Goal: Use online tool/utility: Utilize a website feature to perform a specific function

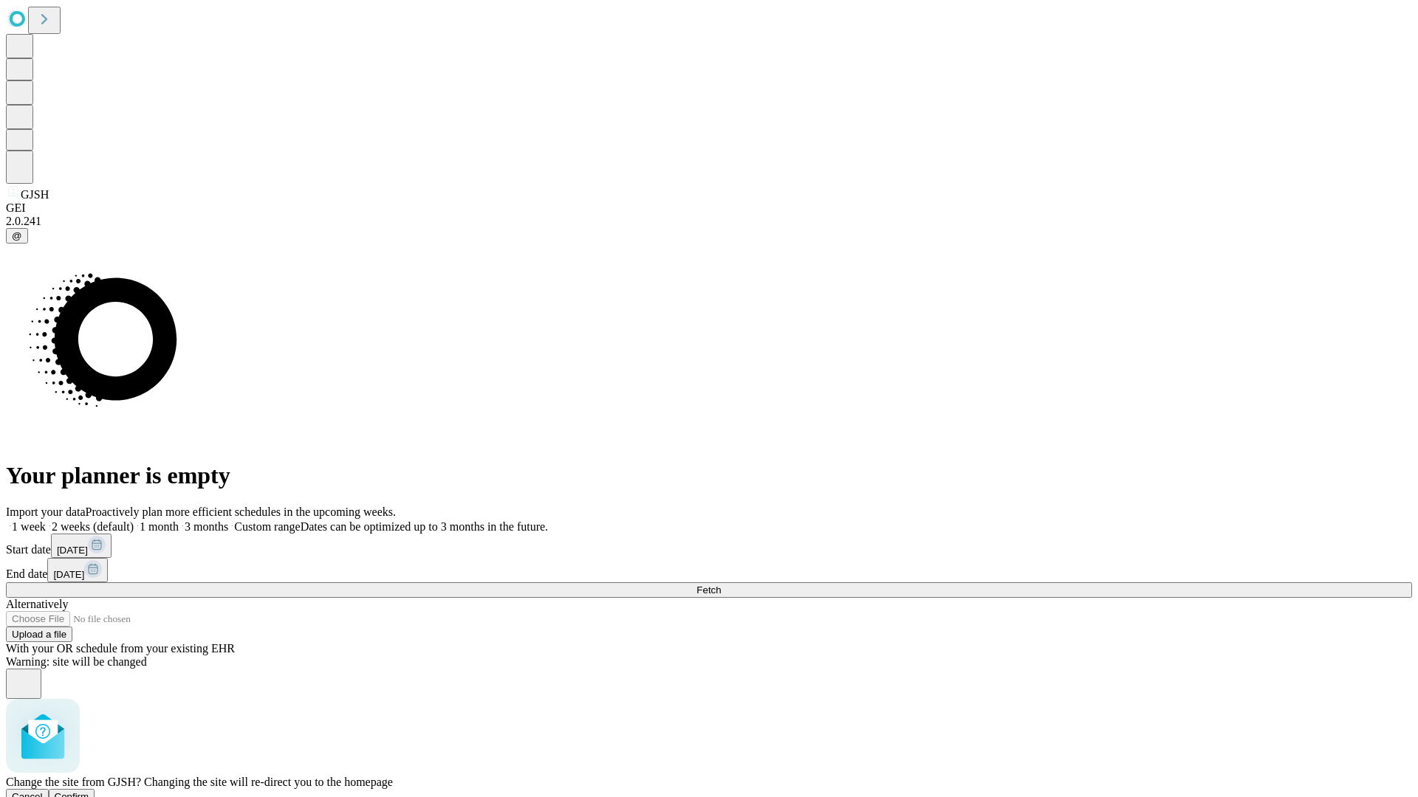
click at [89, 791] on span "Confirm" at bounding box center [72, 796] width 35 height 11
click at [134, 520] on label "2 weeks (default)" at bounding box center [90, 526] width 88 height 13
click at [721, 585] on span "Fetch" at bounding box center [708, 590] width 24 height 11
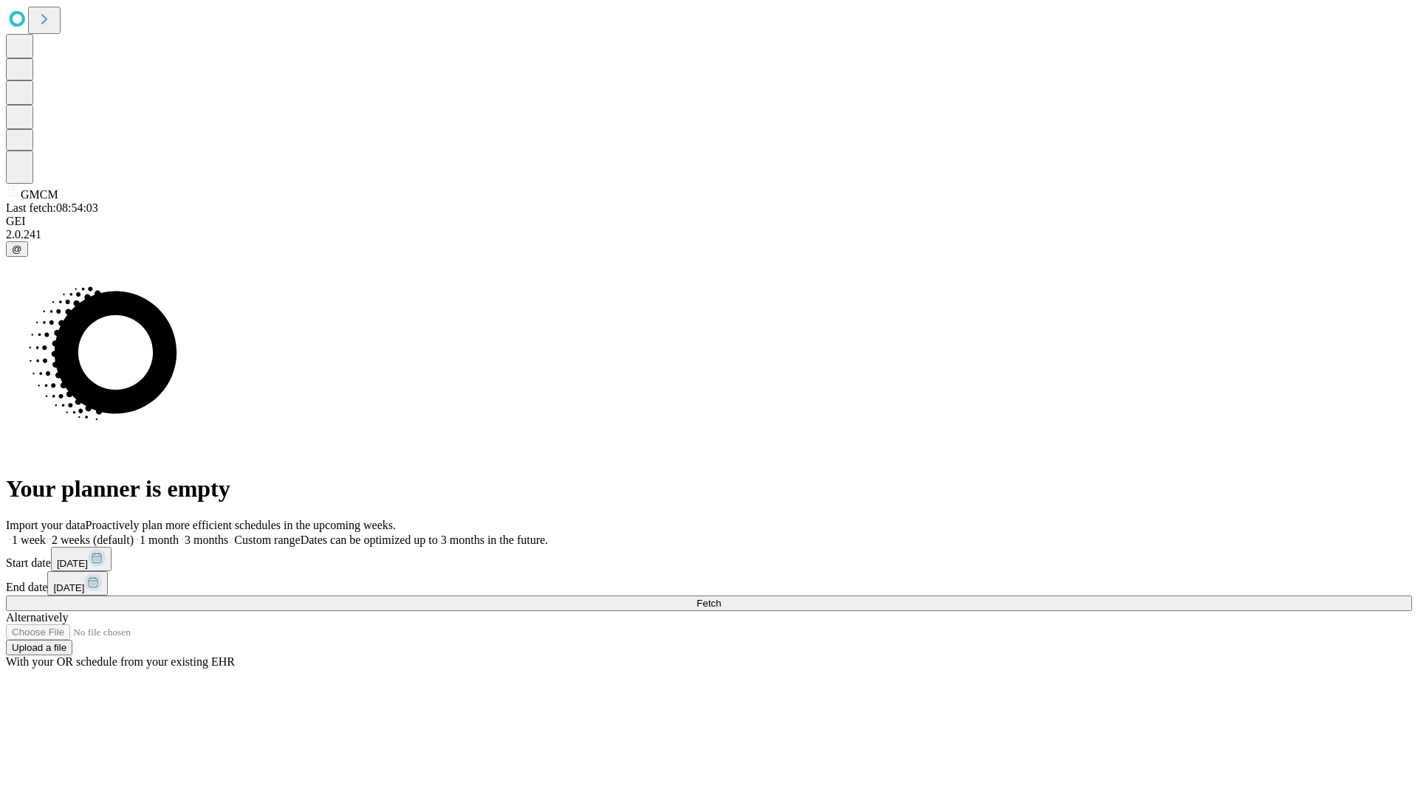
click at [134, 534] on label "2 weeks (default)" at bounding box center [90, 540] width 88 height 13
click at [721, 598] on span "Fetch" at bounding box center [708, 603] width 24 height 11
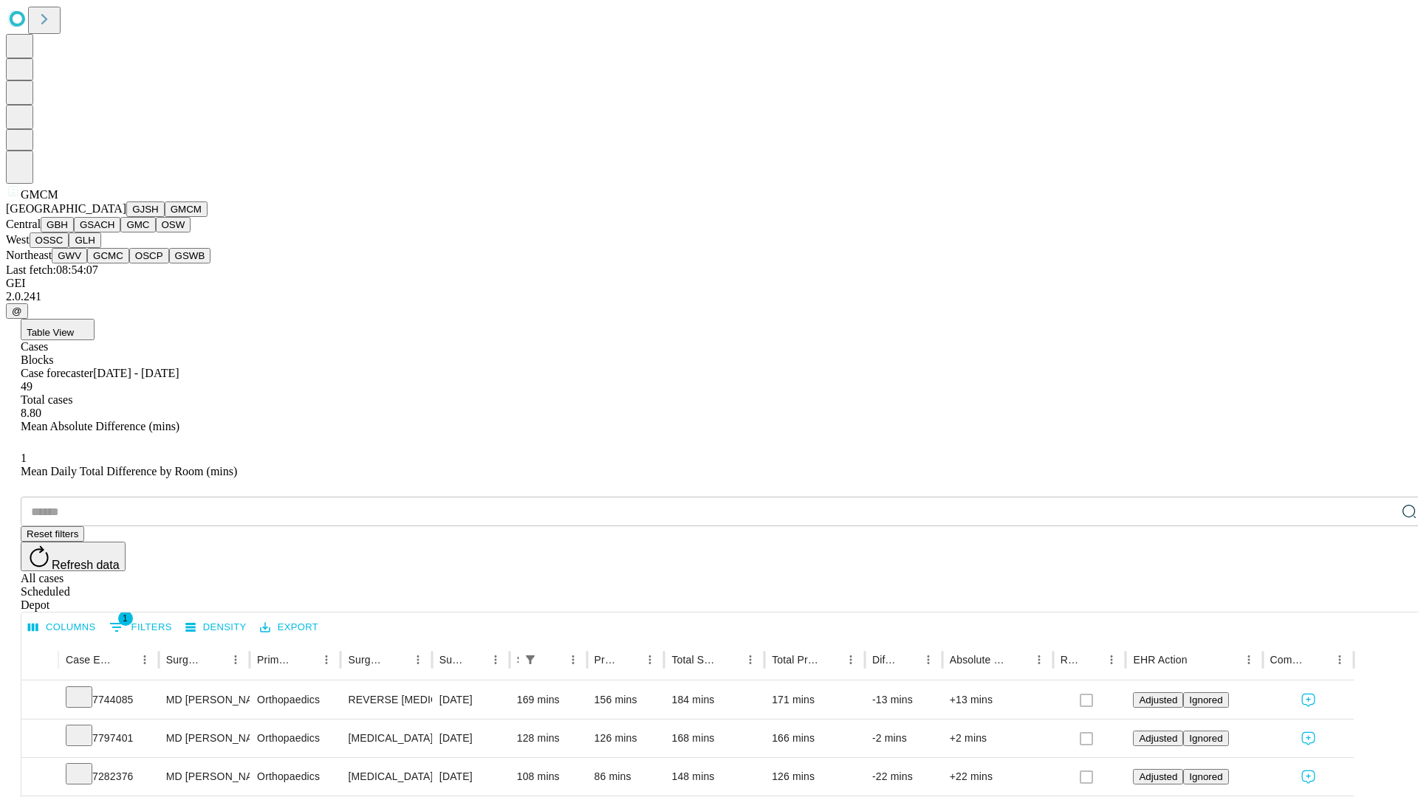
click at [74, 233] on button "GBH" at bounding box center [57, 225] width 33 height 16
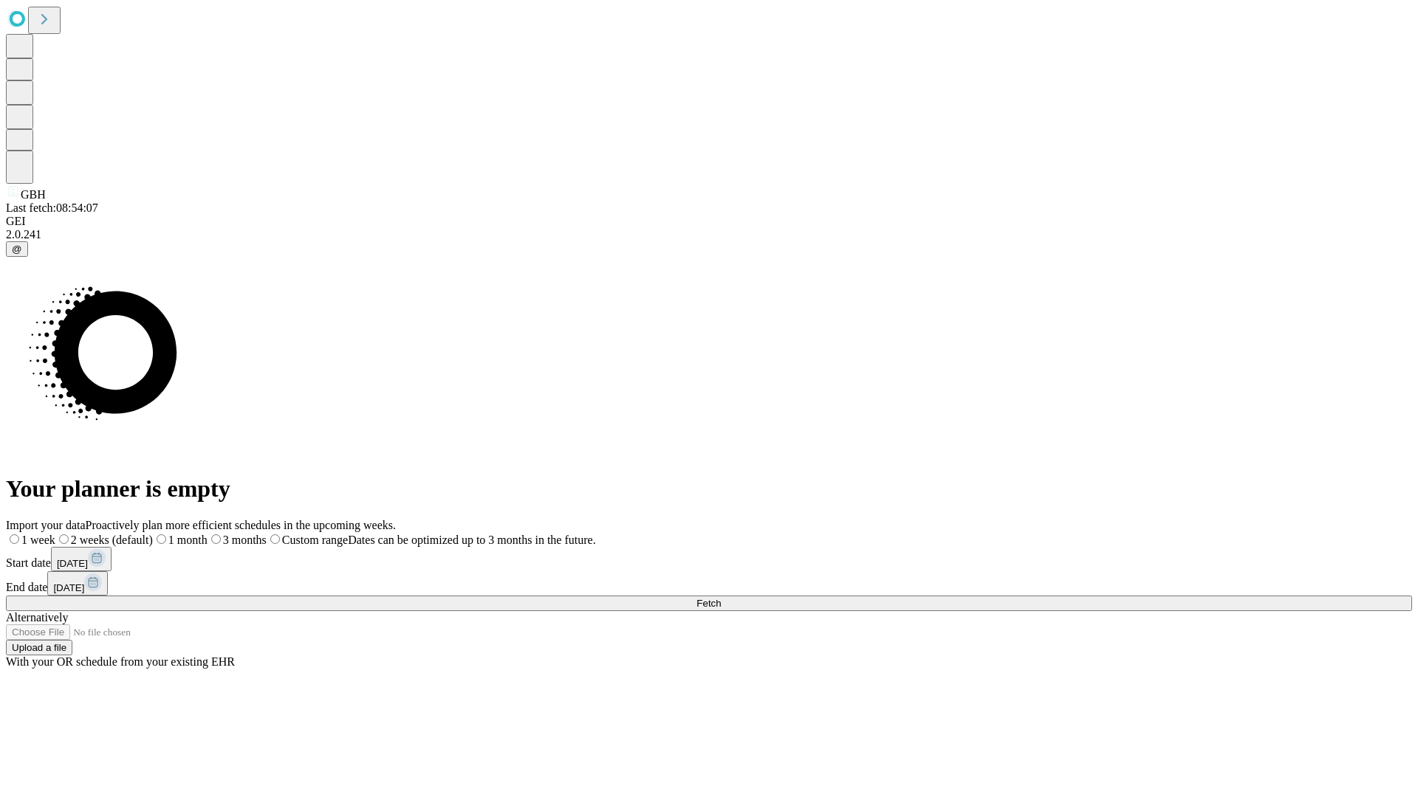
click at [153, 534] on label "2 weeks (default)" at bounding box center [103, 540] width 97 height 13
click at [721, 598] on span "Fetch" at bounding box center [708, 603] width 24 height 11
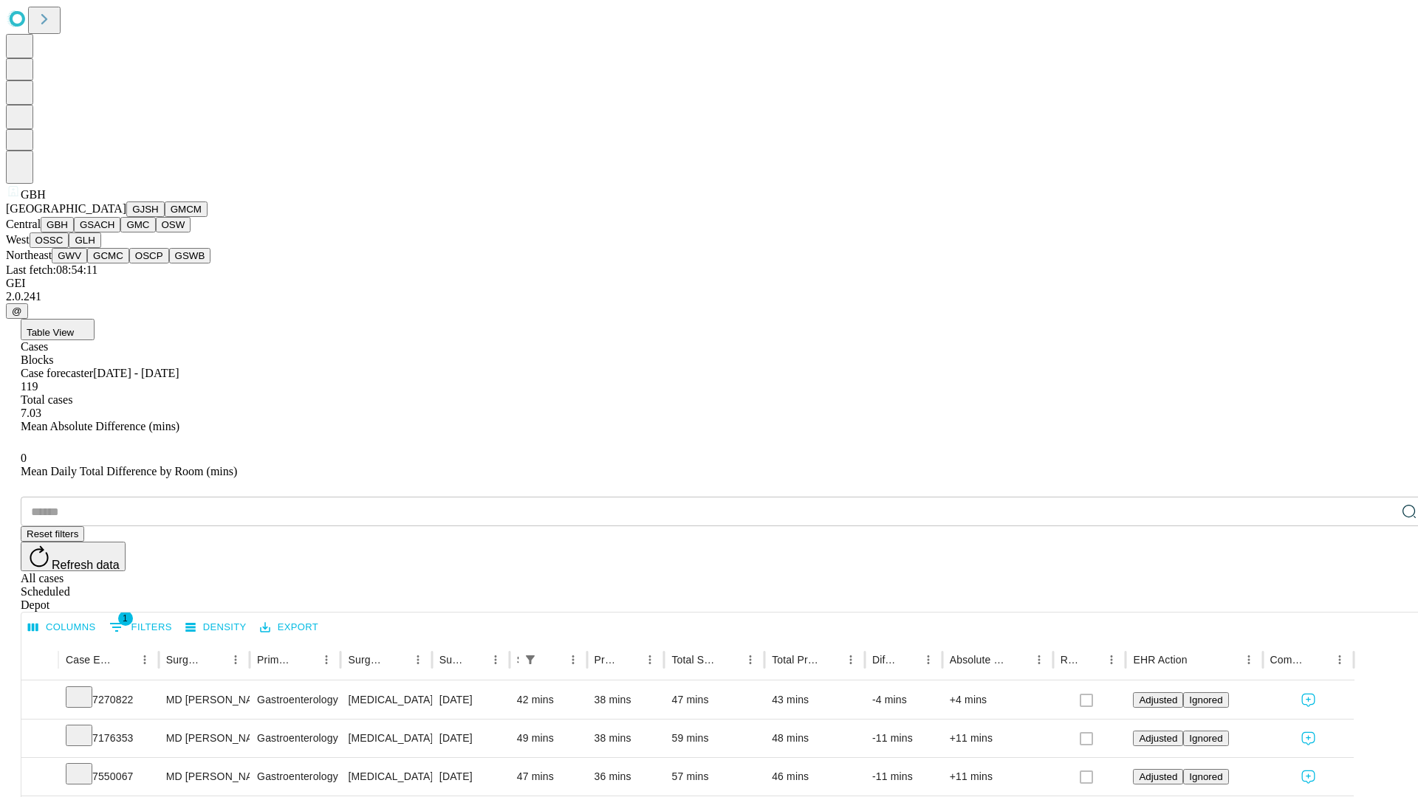
click at [114, 233] on button "GSACH" at bounding box center [97, 225] width 47 height 16
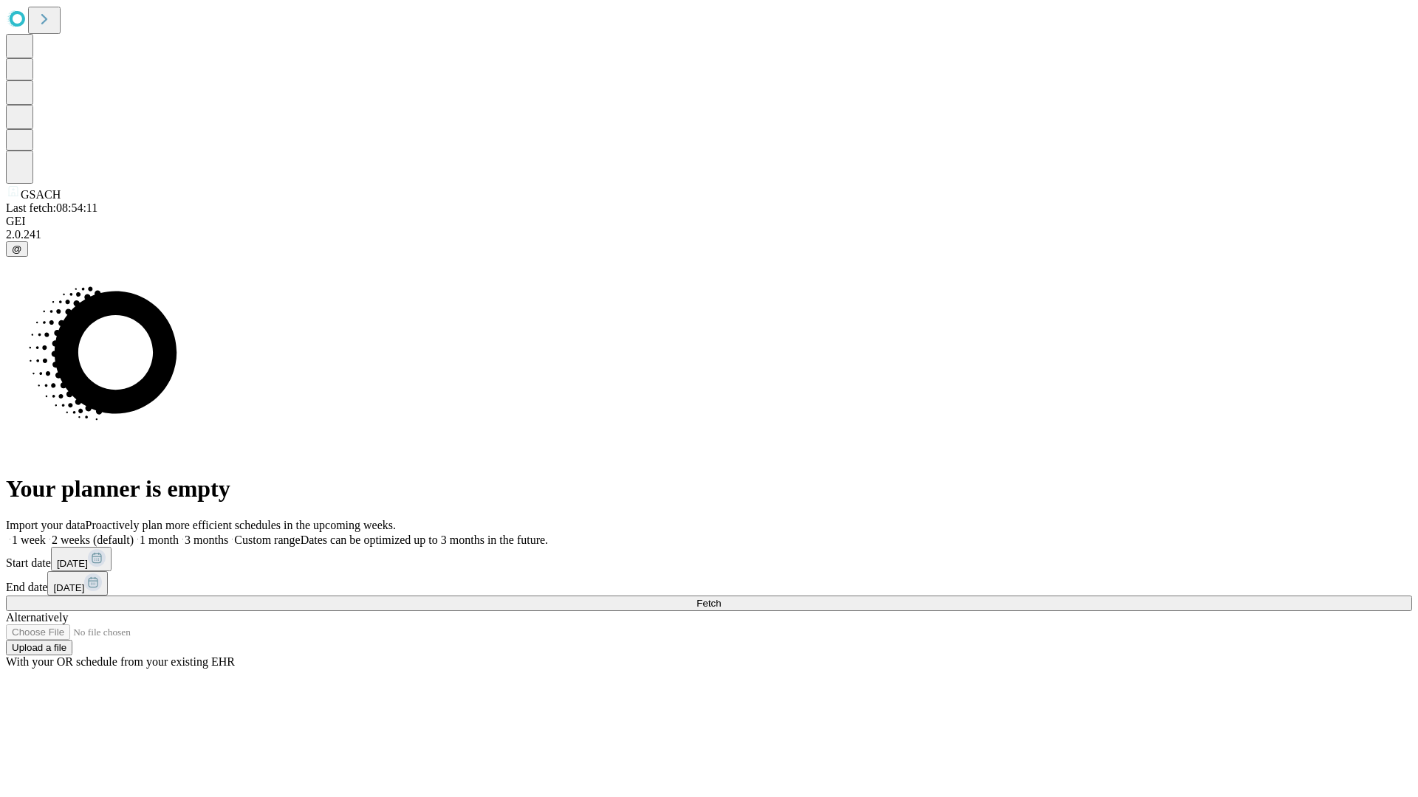
click at [134, 534] on label "2 weeks (default)" at bounding box center [90, 540] width 88 height 13
click at [721, 598] on span "Fetch" at bounding box center [708, 603] width 24 height 11
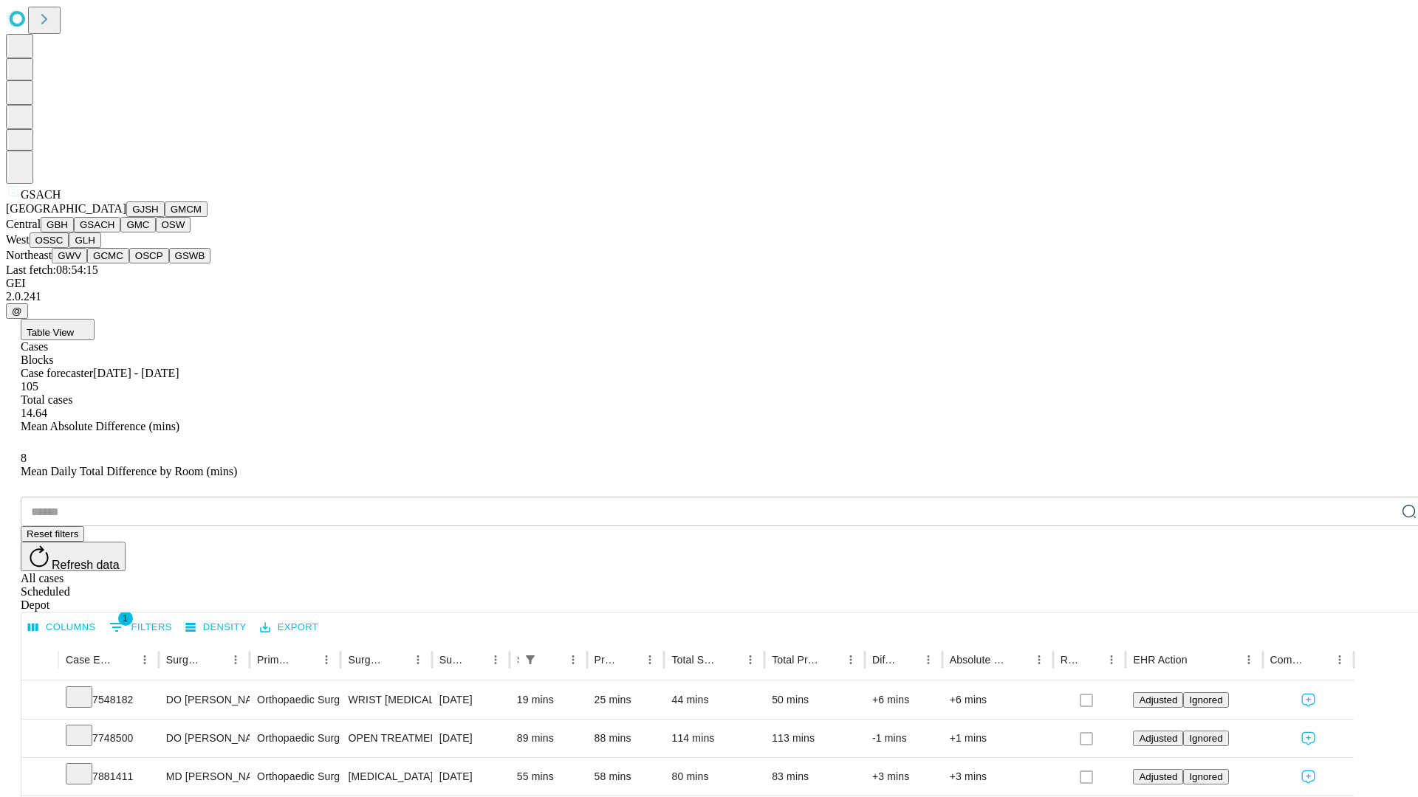
click at [120, 233] on button "GMC" at bounding box center [137, 225] width 35 height 16
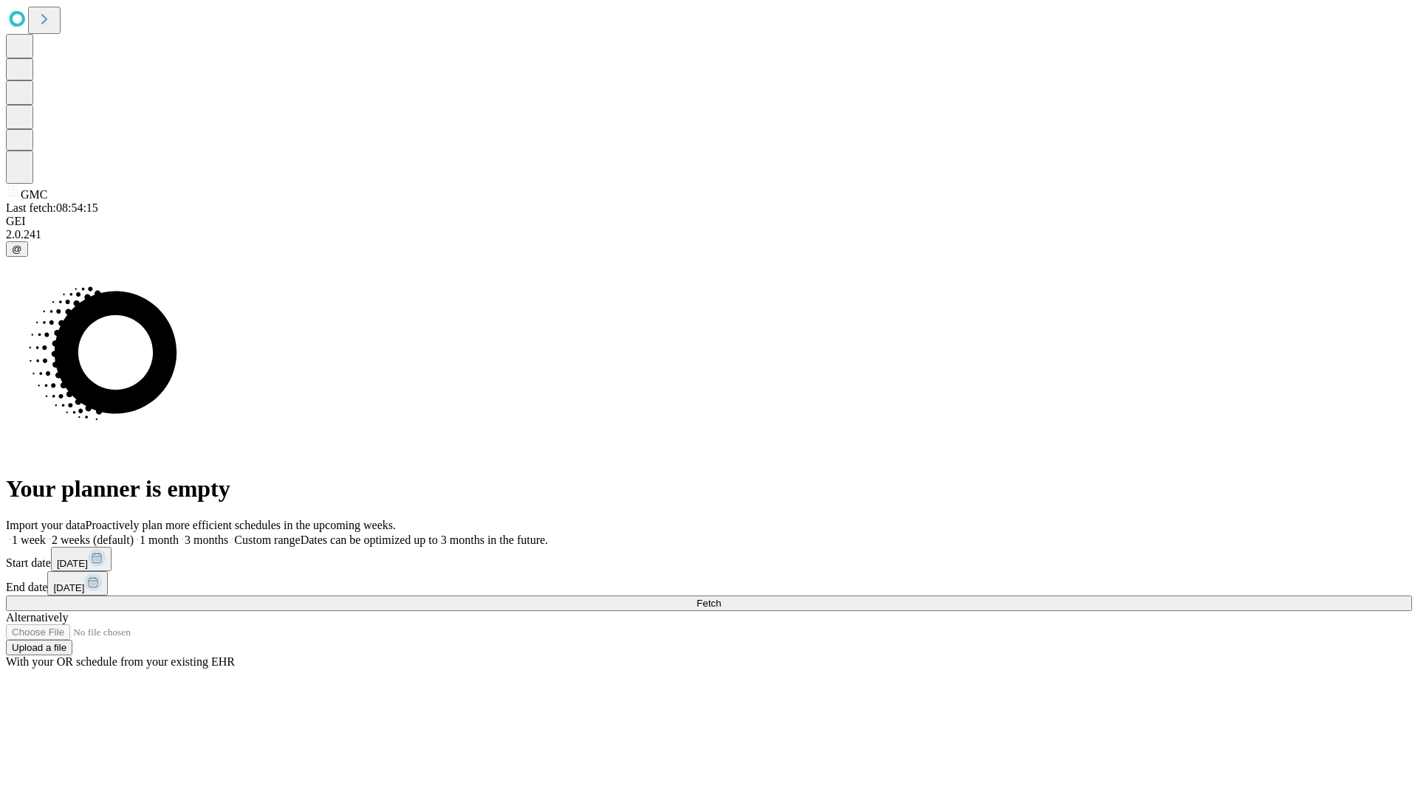
click at [134, 534] on label "2 weeks (default)" at bounding box center [90, 540] width 88 height 13
click at [721, 598] on span "Fetch" at bounding box center [708, 603] width 24 height 11
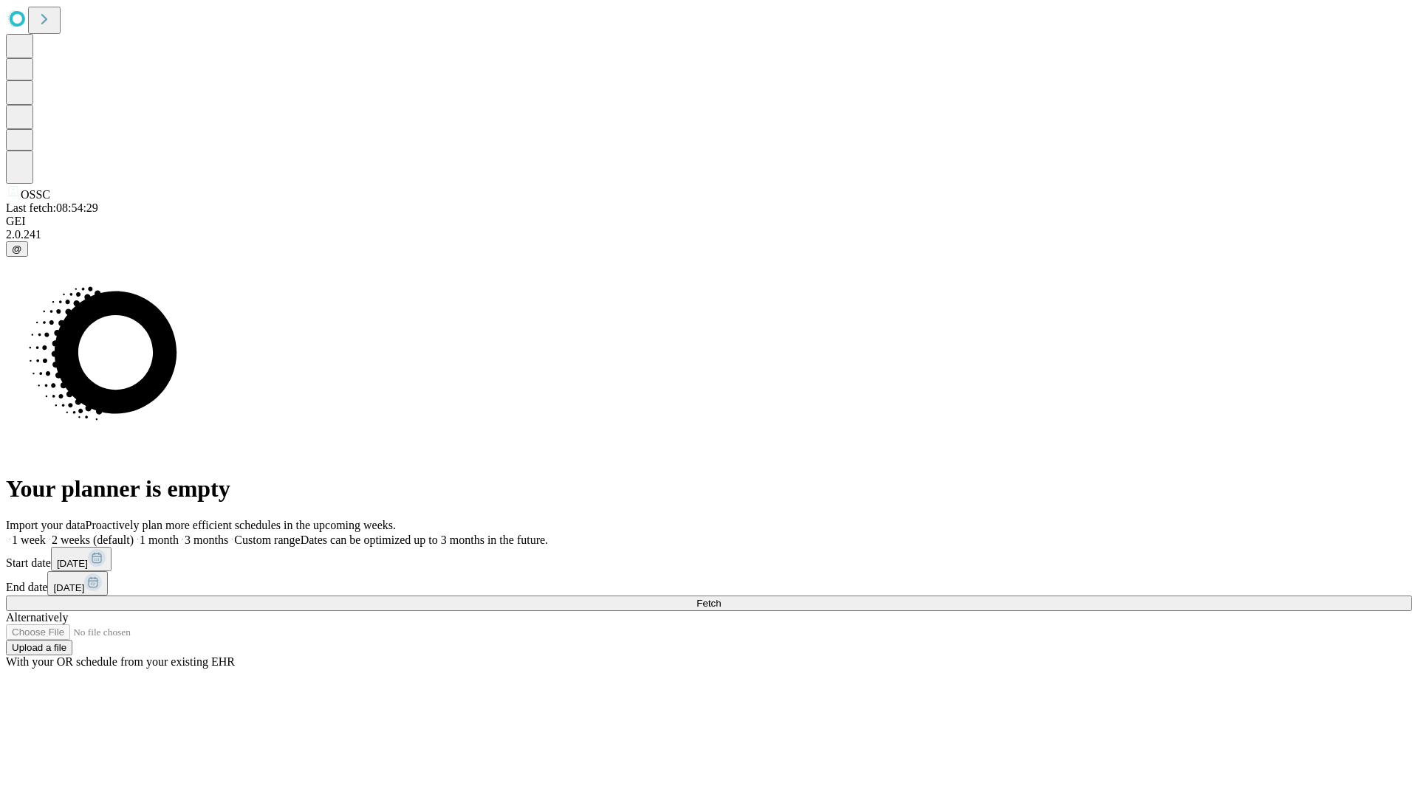
click at [134, 534] on label "2 weeks (default)" at bounding box center [90, 540] width 88 height 13
click at [721, 598] on span "Fetch" at bounding box center [708, 603] width 24 height 11
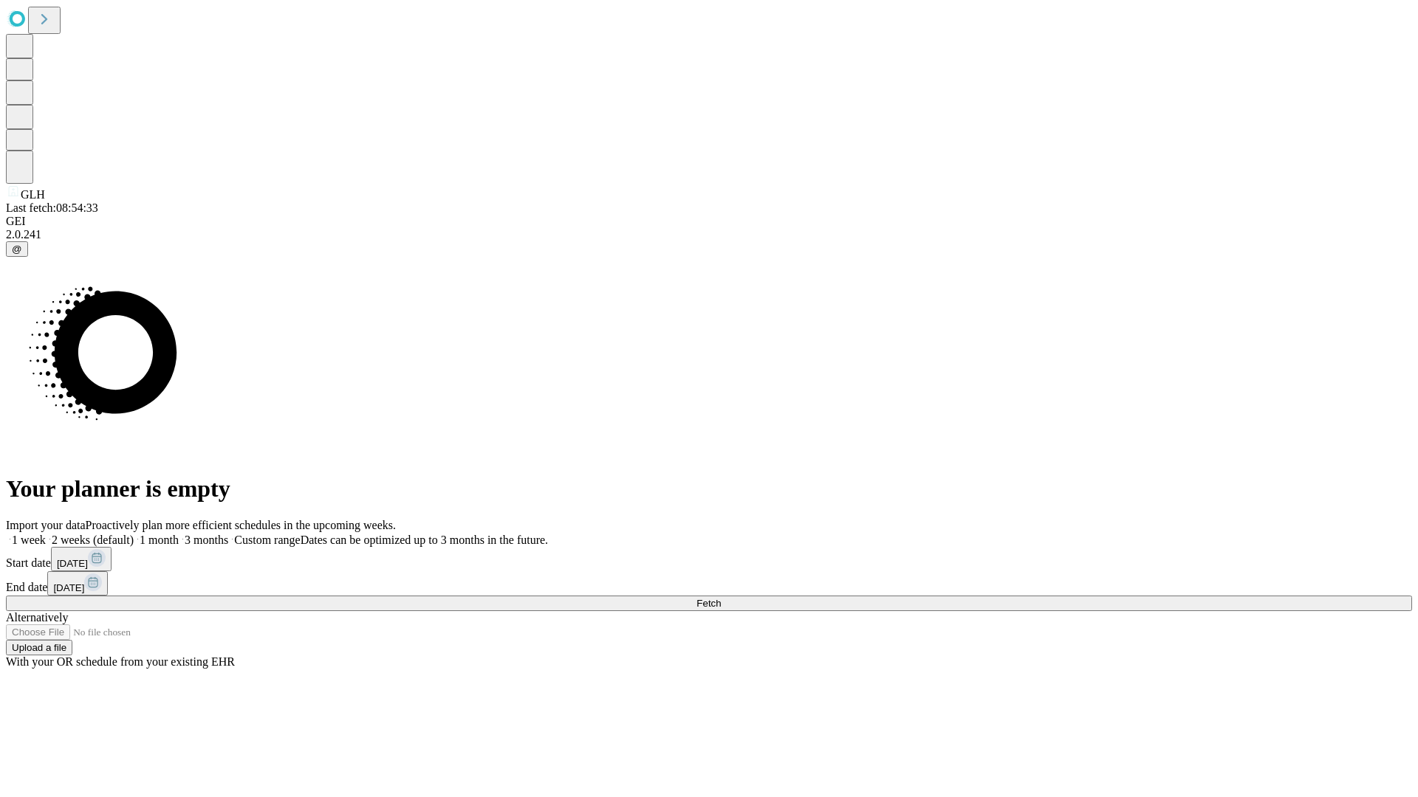
click at [134, 534] on label "2 weeks (default)" at bounding box center [90, 540] width 88 height 13
click at [721, 598] on span "Fetch" at bounding box center [708, 603] width 24 height 11
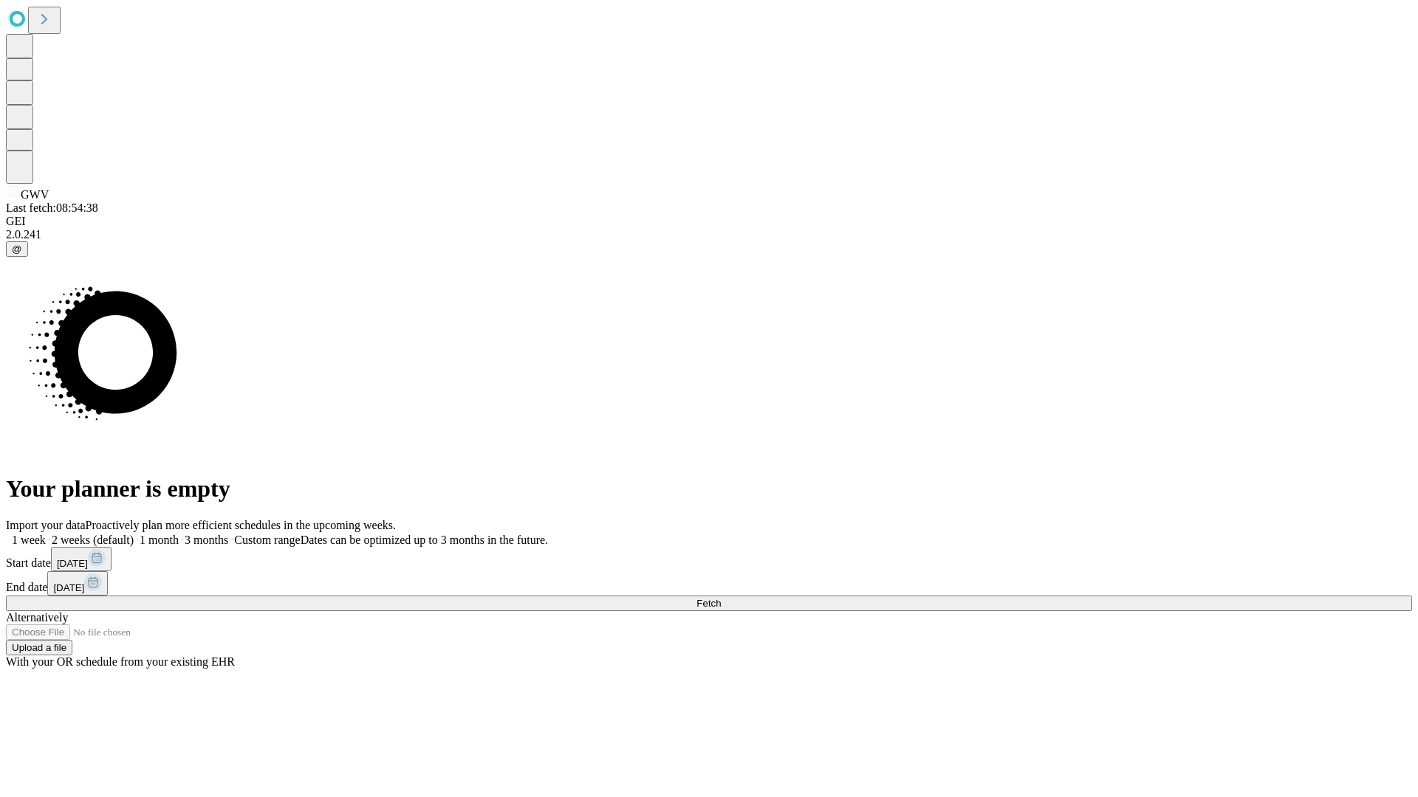
click at [134, 534] on label "2 weeks (default)" at bounding box center [90, 540] width 88 height 13
click at [721, 598] on span "Fetch" at bounding box center [708, 603] width 24 height 11
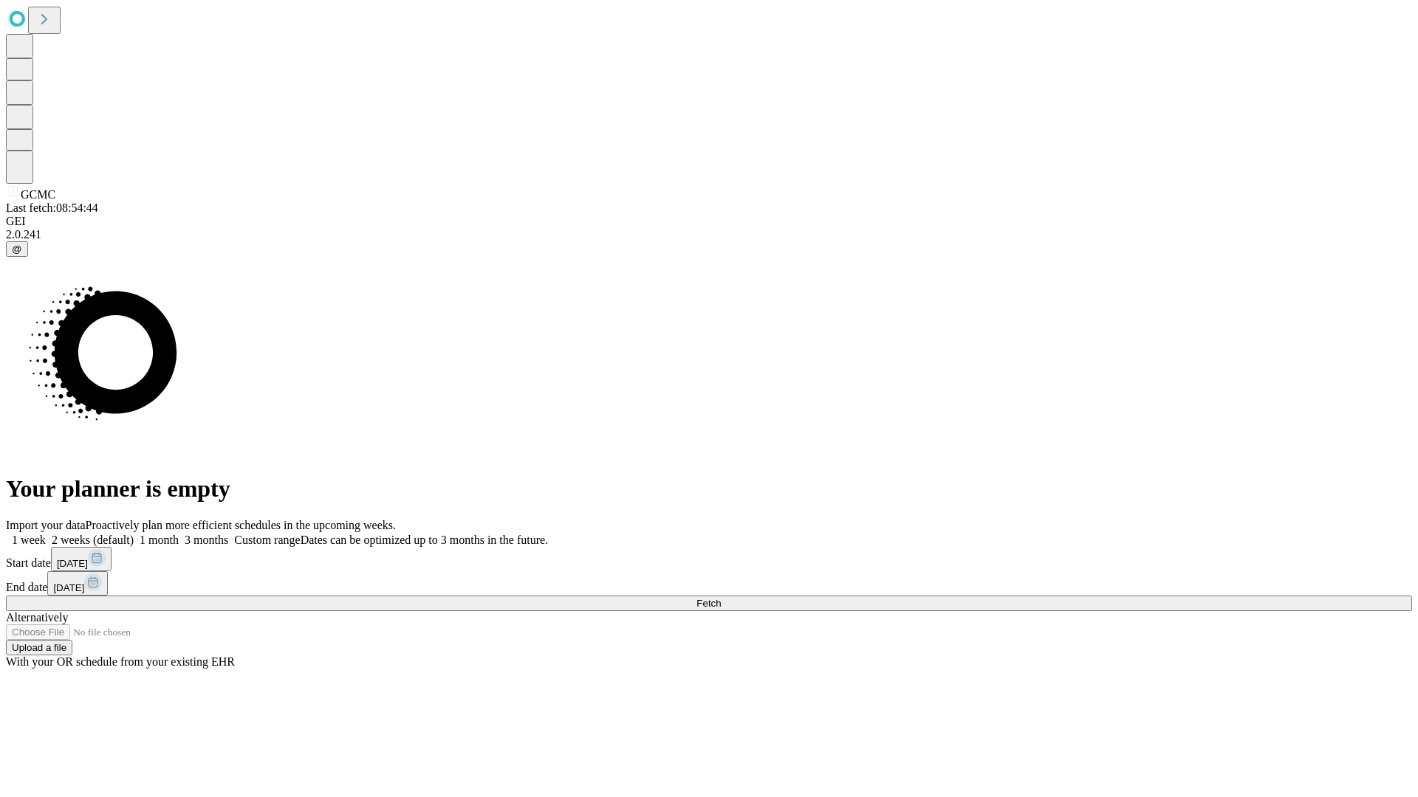
click at [134, 534] on label "2 weeks (default)" at bounding box center [90, 540] width 88 height 13
click at [721, 598] on span "Fetch" at bounding box center [708, 603] width 24 height 11
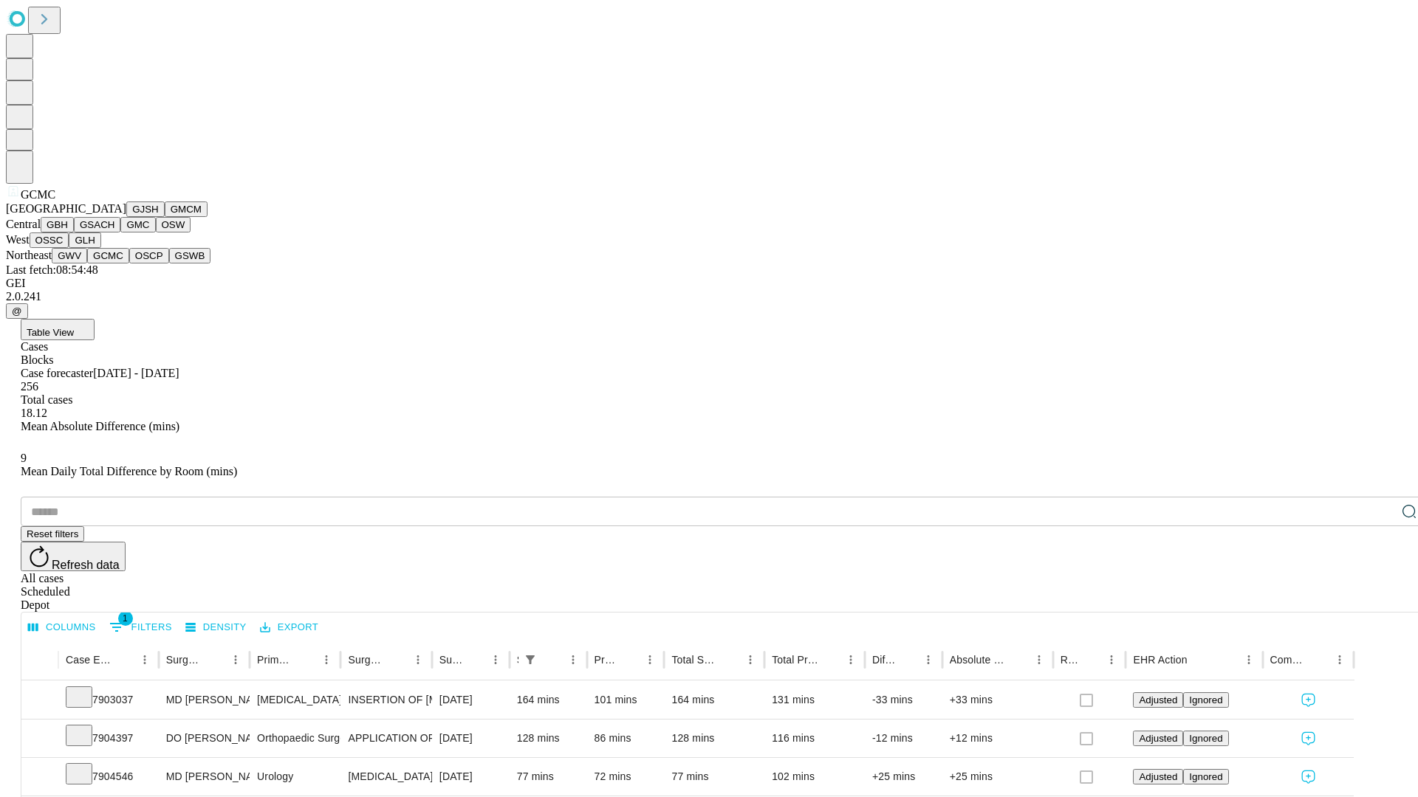
click at [129, 264] on button "OSCP" at bounding box center [149, 256] width 40 height 16
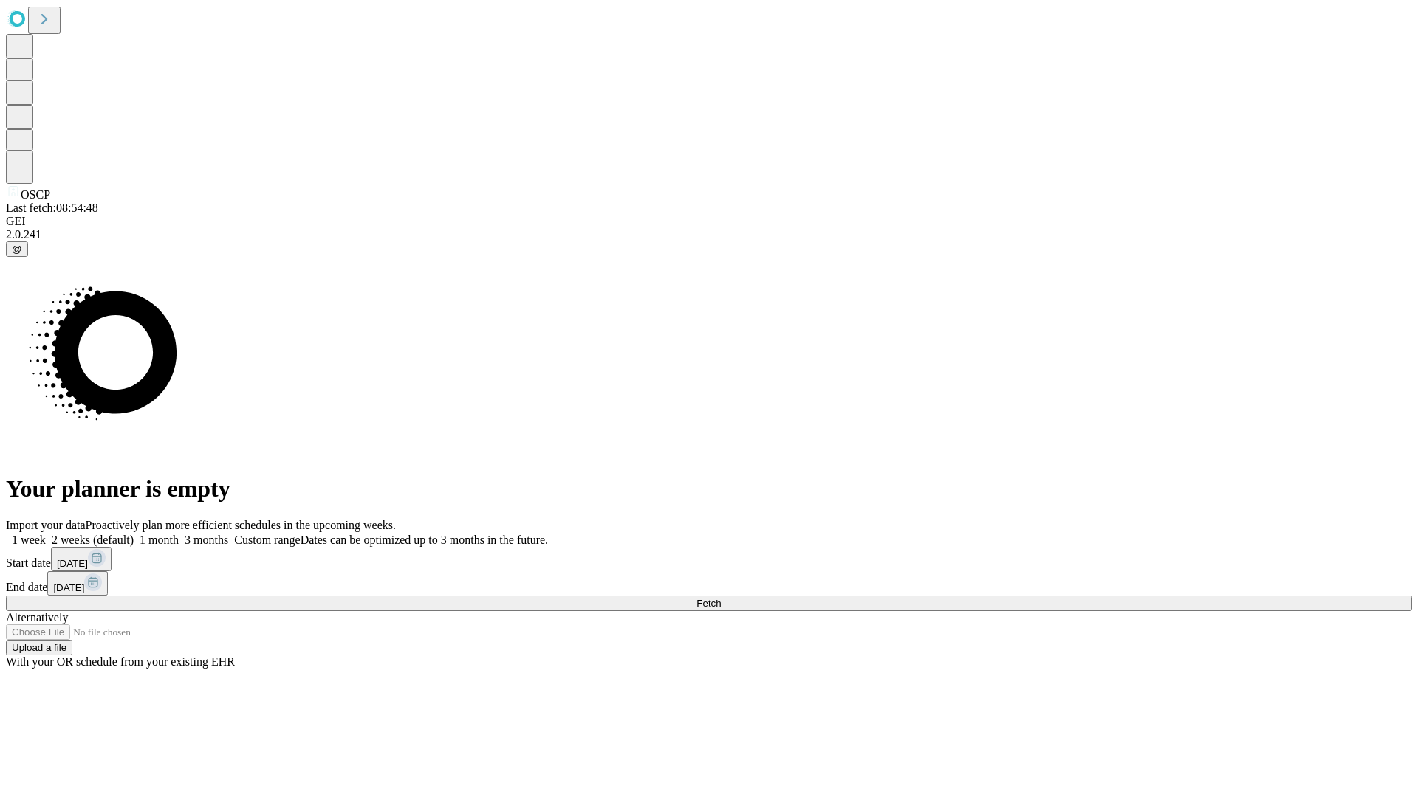
click at [134, 534] on label "2 weeks (default)" at bounding box center [90, 540] width 88 height 13
click at [721, 598] on span "Fetch" at bounding box center [708, 603] width 24 height 11
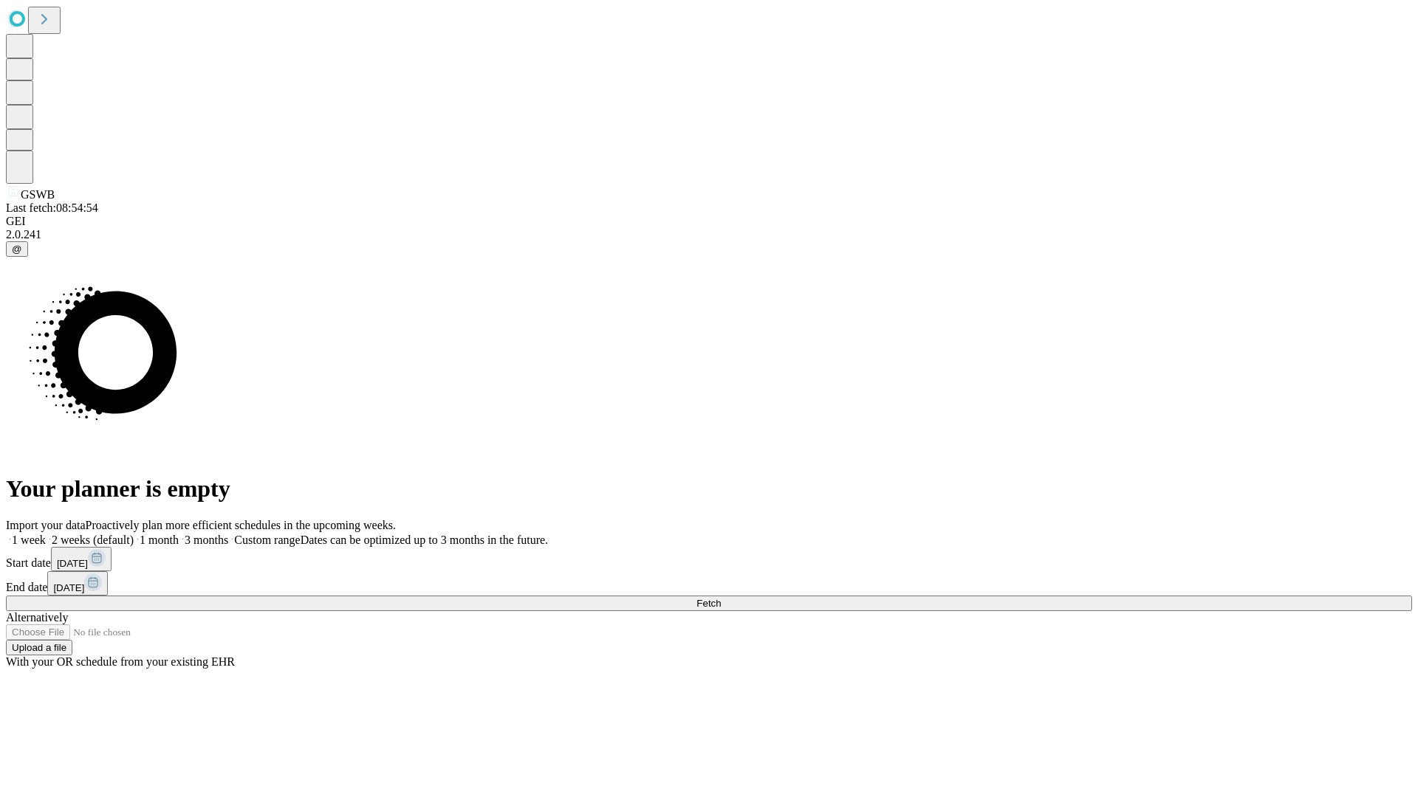
click at [721, 598] on span "Fetch" at bounding box center [708, 603] width 24 height 11
